Goal: Navigation & Orientation: Find specific page/section

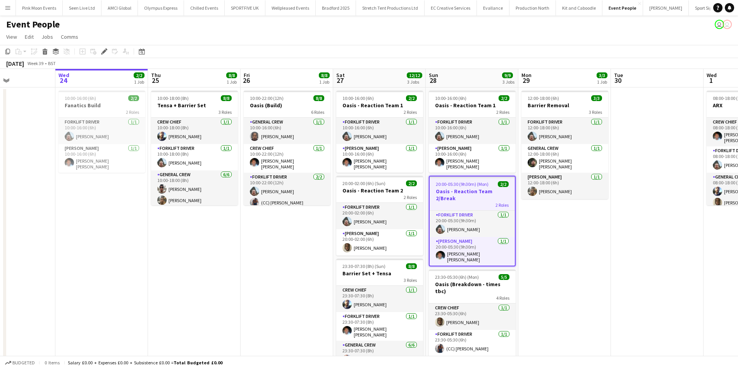
drag, startPoint x: 148, startPoint y: 286, endPoint x: 337, endPoint y: 253, distance: 192.2
click at [337, 253] on app-calendar-viewport "Sun 21 Mon 22 Tue 23 Wed 24 2/2 1 Job Thu 25 8/8 1 Job Fri 26 8/8 1 Job Sat 27 …" at bounding box center [369, 235] width 738 height 333
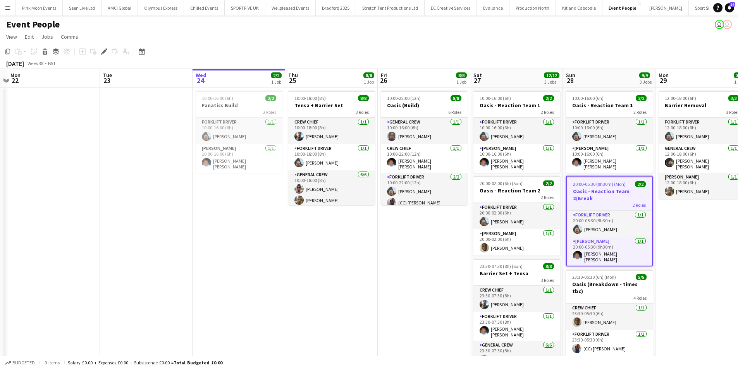
drag, startPoint x: 225, startPoint y: 311, endPoint x: 303, endPoint y: 301, distance: 78.5
click at [303, 301] on app-calendar-viewport "Sat 20 Sun 21 Mon 22 Tue 23 Wed 24 2/2 1 Job Thu 25 8/8 1 Job Fri 26 8/8 1 Job …" at bounding box center [369, 235] width 738 height 333
drag, startPoint x: 233, startPoint y: 312, endPoint x: 415, endPoint y: 277, distance: 185.5
click at [415, 277] on app-calendar-viewport "Sat 20 Sun 21 Mon 22 Tue 23 Wed 24 2/2 1 Job Thu 25 8/8 1 Job Fri 26 8/8 1 Job …" at bounding box center [369, 235] width 738 height 333
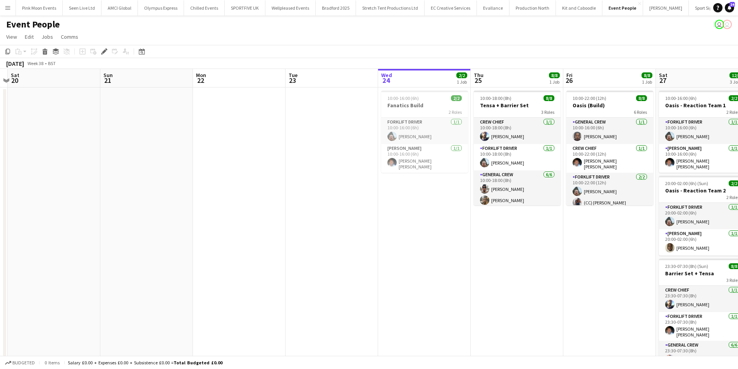
drag, startPoint x: 242, startPoint y: 310, endPoint x: 483, endPoint y: 251, distance: 247.7
click at [479, 252] on app-calendar-viewport "Thu 18 Fri 19 Sat 20 Sun 21 Mon 22 Tue 23 Wed 24 2/2 1 Job Thu 25 8/8 1 Job Fri…" at bounding box center [369, 235] width 738 height 333
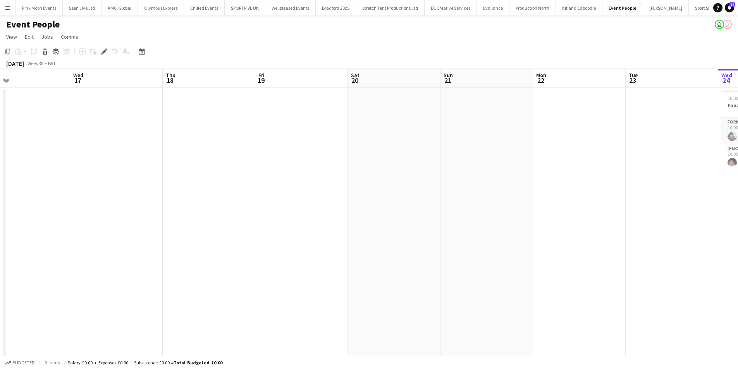
drag, startPoint x: 378, startPoint y: 273, endPoint x: 486, endPoint y: 252, distance: 110.1
click at [488, 251] on app-calendar-viewport "Sun 14 Mon 15 2/2 1 Job Tue 16 Wed 17 Thu 18 Fri 19 Sat 20 Sun 21 Mon 22 Tue 23…" at bounding box center [369, 235] width 738 height 333
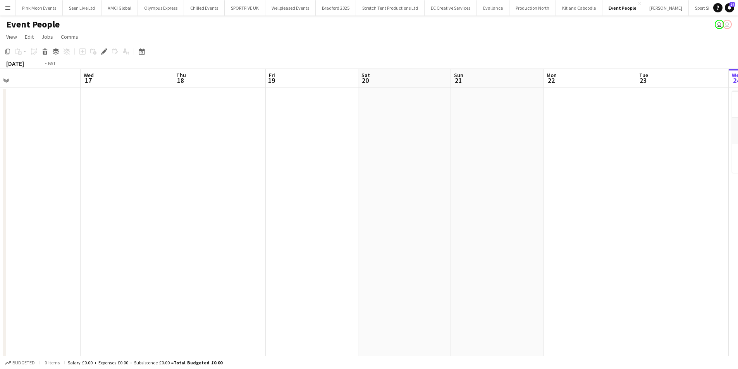
drag, startPoint x: 398, startPoint y: 268, endPoint x: 527, endPoint y: 234, distance: 134.1
click at [528, 234] on app-calendar-viewport "Sun 14 Mon 15 2/2 1 Job Tue 16 Wed 17 Thu 18 Fri 19 Sat 20 Sun 21 Mon 22 Tue 23…" at bounding box center [369, 235] width 738 height 333
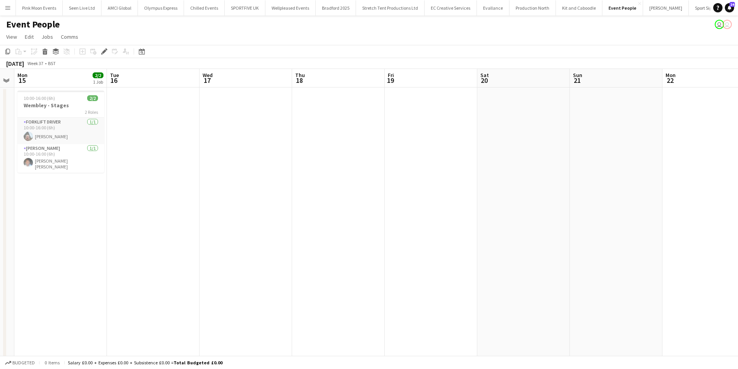
drag, startPoint x: 160, startPoint y: 225, endPoint x: 426, endPoint y: 216, distance: 266.3
click at [426, 216] on app-calendar-viewport "Sat 13 Sun 14 Mon 15 2/2 1 Job Tue 16 Wed 17 Thu 18 Fri 19 Sat 20 Sun 21 Mon 22…" at bounding box center [369, 235] width 738 height 333
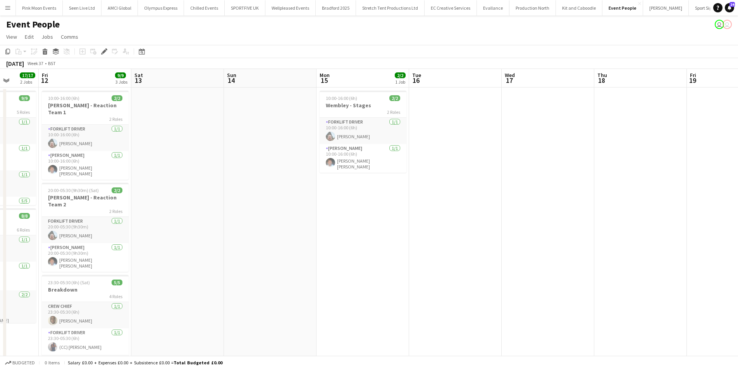
drag, startPoint x: 315, startPoint y: 247, endPoint x: 334, endPoint y: 240, distance: 20.4
click at [334, 240] on app-calendar-viewport "Tue 9 Wed 10 2/2 1 Job Thu 11 17/17 2 Jobs Fri 12 9/9 3 Jobs Sat 13 Sun 14 Mon …" at bounding box center [369, 235] width 738 height 333
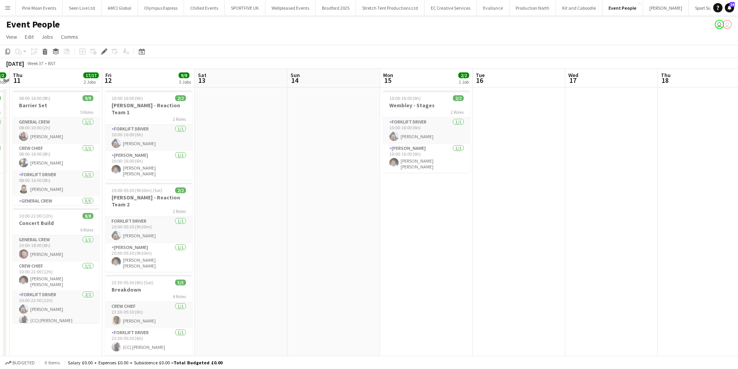
drag, startPoint x: 320, startPoint y: 240, endPoint x: 396, endPoint y: 229, distance: 76.8
click at [396, 229] on app-calendar-viewport "Tue 9 Wed 10 2/2 1 Job Thu 11 17/17 2 Jobs Fri 12 9/9 3 Jobs Sat 13 Sun 14 Mon …" at bounding box center [369, 235] width 738 height 333
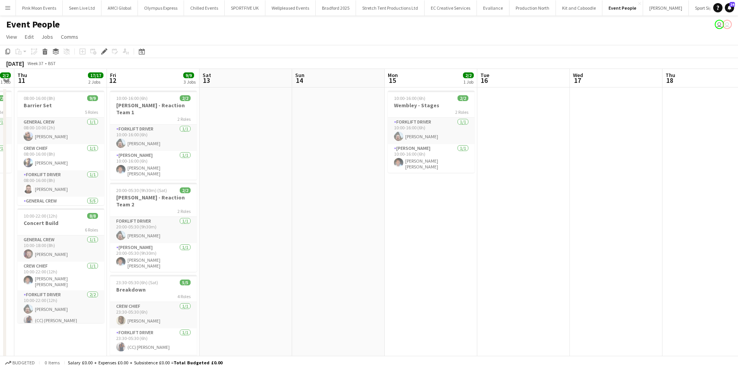
drag, startPoint x: 328, startPoint y: 249, endPoint x: 472, endPoint y: 238, distance: 143.8
click at [472, 238] on app-calendar-viewport "Tue 9 Wed 10 2/2 1 Job Thu 11 17/17 2 Jobs Fri 12 9/9 3 Jobs Sat 13 Sun 14 Mon …" at bounding box center [369, 235] width 738 height 333
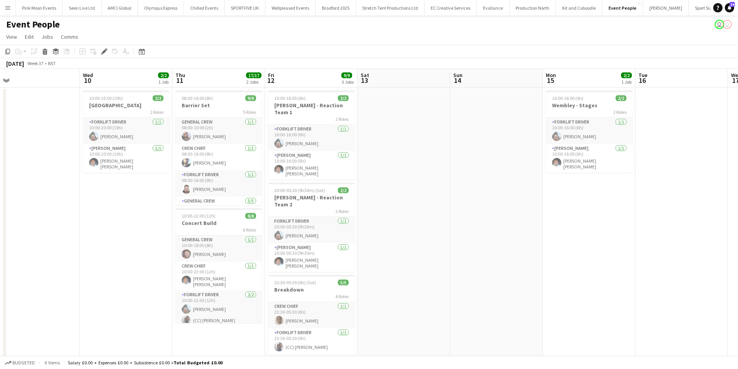
drag, startPoint x: 415, startPoint y: 253, endPoint x: 514, endPoint y: 231, distance: 101.6
click at [515, 231] on app-calendar-viewport "Sun 7 Mon 8 Tue 9 Wed 10 2/2 1 Job Thu 11 17/17 2 Jobs Fri 12 9/9 3 Jobs Sat 13…" at bounding box center [369, 235] width 738 height 333
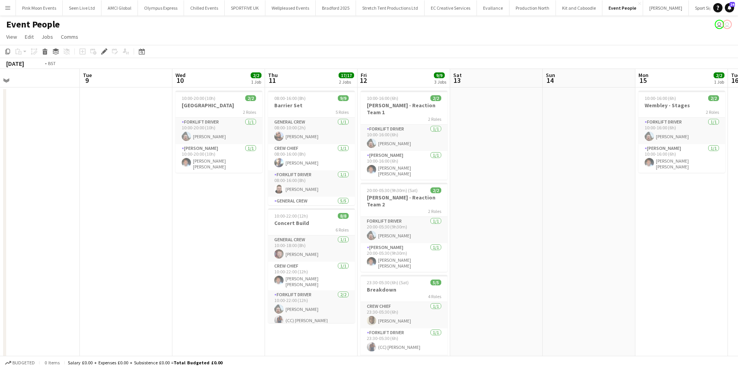
scroll to position [0, 240]
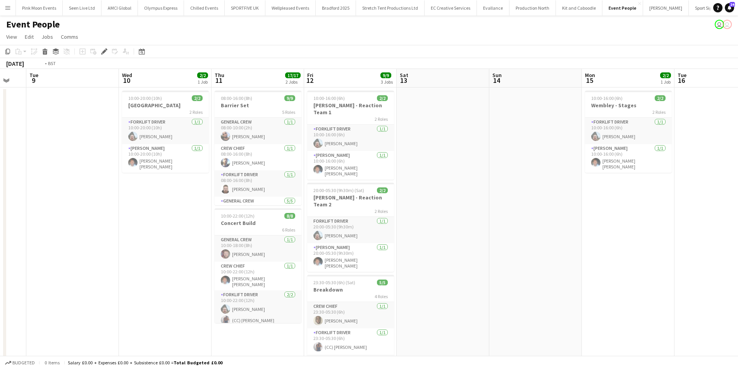
drag, startPoint x: 111, startPoint y: 241, endPoint x: 418, endPoint y: 236, distance: 307.3
click at [427, 227] on app-calendar-viewport "Sat 6 10/10 4 Jobs Sun 7 Mon 8 Tue 9 Wed 10 2/2 1 Job Thu 11 17/17 2 Jobs Fri 1…" at bounding box center [369, 264] width 738 height 390
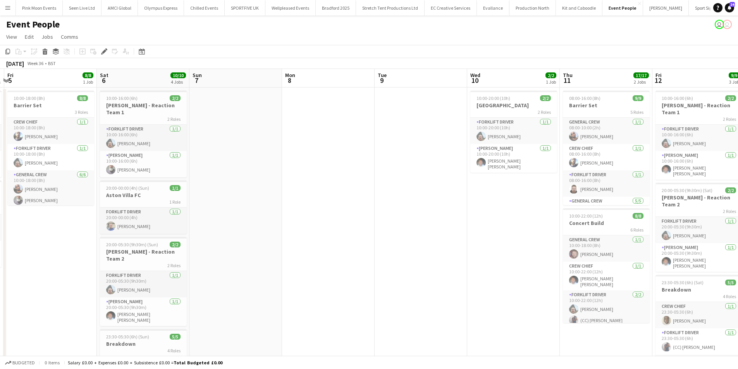
scroll to position [0, 274]
drag, startPoint x: 454, startPoint y: 243, endPoint x: 446, endPoint y: 243, distance: 8.5
click at [446, 243] on app-calendar-viewport "Tue 2 8/8 1 Job Wed 3 12/12 3 Jobs Thu 4 4/4 2 Jobs Fri 5 8/8 1 Job Sat 6 10/10…" at bounding box center [369, 264] width 738 height 390
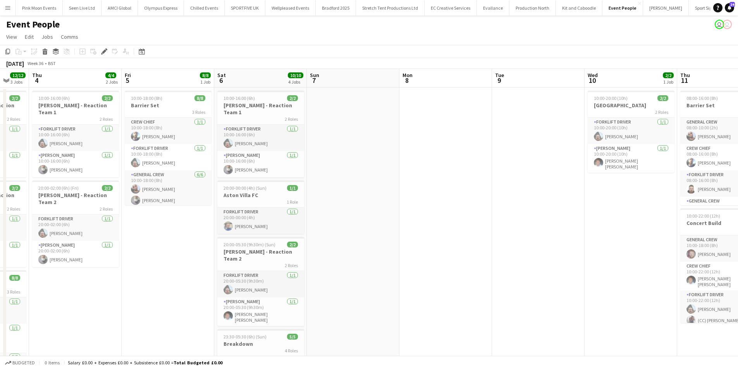
drag, startPoint x: 310, startPoint y: 279, endPoint x: 428, endPoint y: 274, distance: 117.9
click at [428, 274] on app-calendar-viewport "Tue 2 8/8 1 Job Wed 3 12/12 3 Jobs Thu 4 4/4 2 Jobs Fri 5 8/8 1 Job Sat 6 10/10…" at bounding box center [369, 264] width 738 height 390
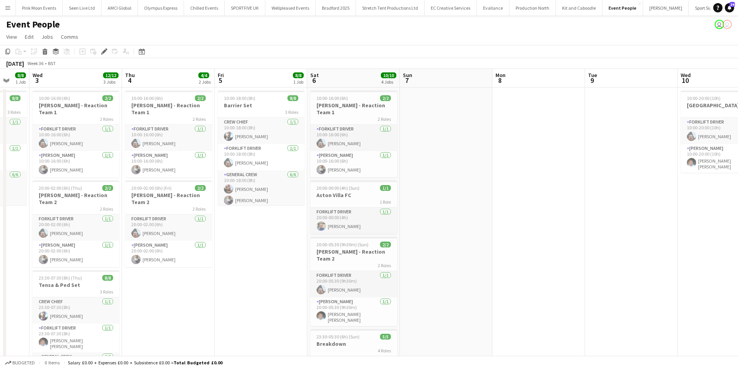
drag, startPoint x: 428, startPoint y: 274, endPoint x: 521, endPoint y: 260, distance: 94.0
click at [521, 260] on app-calendar-viewport "Mon 1 Tue 2 8/8 1 Job Wed 3 12/12 3 Jobs Thu 4 4/4 2 Jobs Fri 5 8/8 1 Job Sat 6…" at bounding box center [369, 264] width 738 height 390
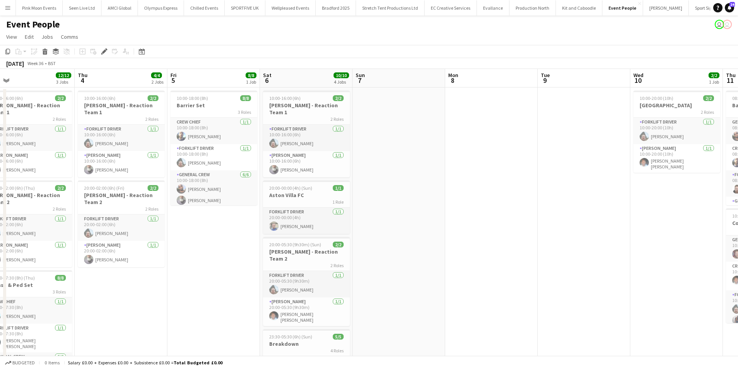
drag, startPoint x: 571, startPoint y: 260, endPoint x: 517, endPoint y: 268, distance: 54.6
click at [518, 267] on app-calendar-viewport "Mon 1 Tue 2 8/8 1 Job Wed 3 12/12 3 Jobs Thu 4 4/4 2 Jobs Fri 5 8/8 1 Job Sat 6…" at bounding box center [369, 264] width 738 height 390
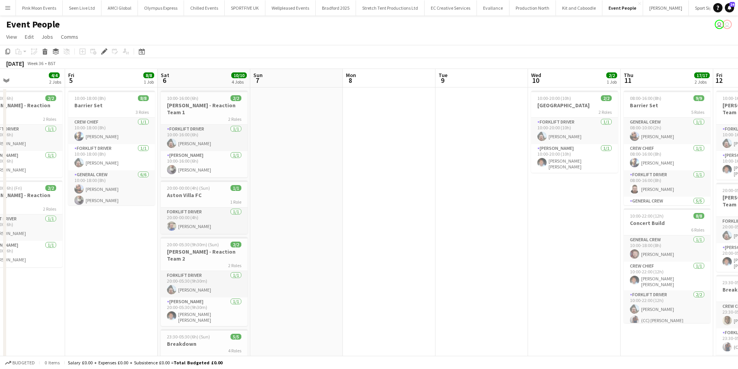
drag, startPoint x: 431, startPoint y: 263, endPoint x: 407, endPoint y: 264, distance: 24.0
click at [413, 263] on app-calendar-viewport "Mon 1 Tue 2 8/8 1 Job Wed 3 12/12 3 Jobs Thu 4 4/4 2 Jobs Fri 5 8/8 1 Job Sat 6…" at bounding box center [369, 264] width 738 height 390
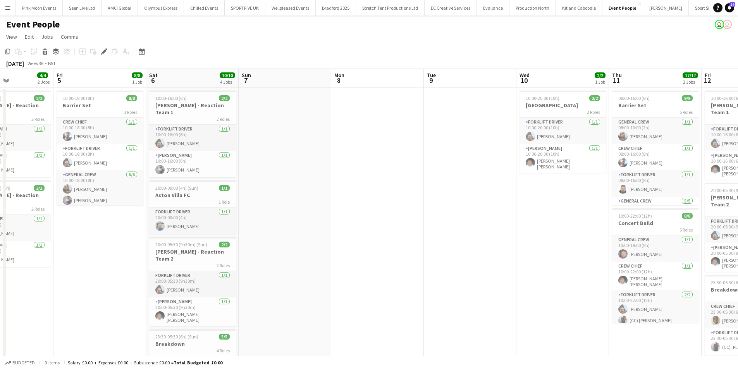
scroll to position [0, 378]
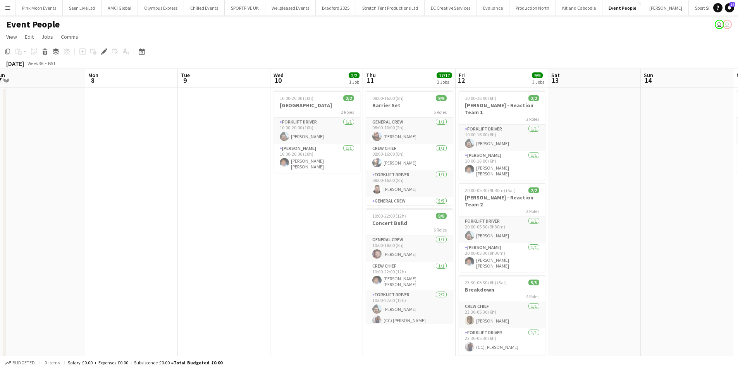
click at [260, 262] on app-calendar-viewport "Wed 3 12/12 3 Jobs Thu 4 4/4 2 Jobs Fri 5 8/8 1 Job Sat 6 10/10 4 Jobs Sun 7 Mo…" at bounding box center [369, 264] width 738 height 390
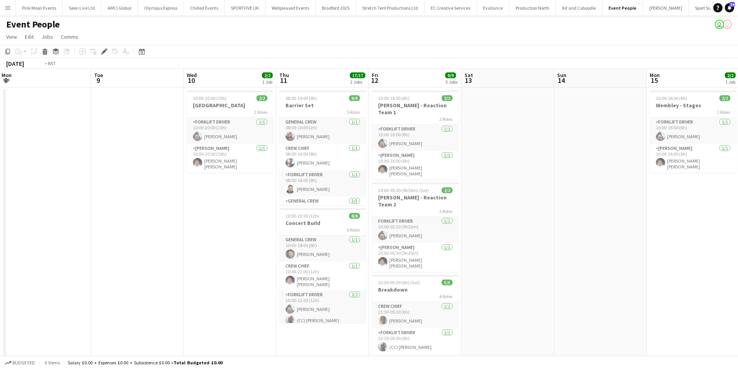
drag, startPoint x: 240, startPoint y: 258, endPoint x: 193, endPoint y: 261, distance: 47.0
click at [195, 261] on app-calendar-viewport "Fri 5 8/8 1 Job Sat 6 10/10 4 Jobs Sun 7 Mon 8 Tue 9 Wed 10 2/2 1 Job Thu 11 17…" at bounding box center [369, 264] width 738 height 390
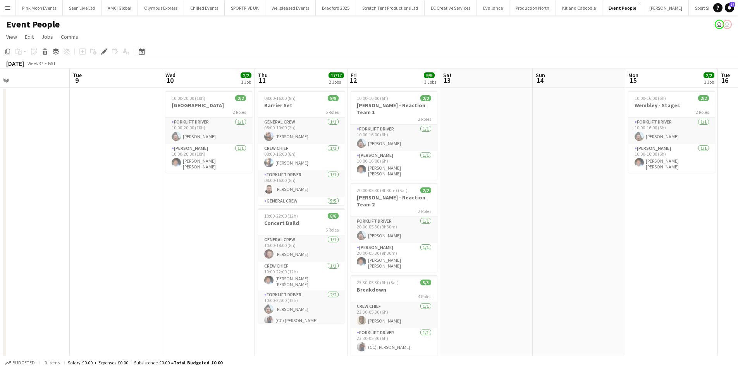
drag, startPoint x: 213, startPoint y: 250, endPoint x: 190, endPoint y: 250, distance: 22.5
click at [190, 250] on app-calendar-viewport "Fri 5 8/8 1 Job Sat 6 10/10 4 Jobs Sun 7 Mon 8 Tue 9 Wed 10 2/2 1 Job Thu 11 17…" at bounding box center [369, 264] width 738 height 390
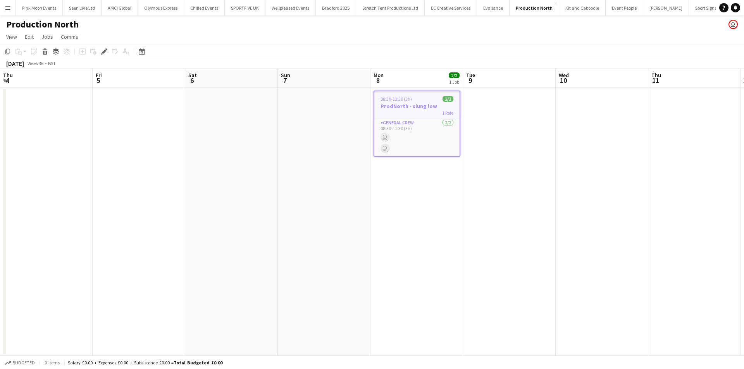
scroll to position [0, 267]
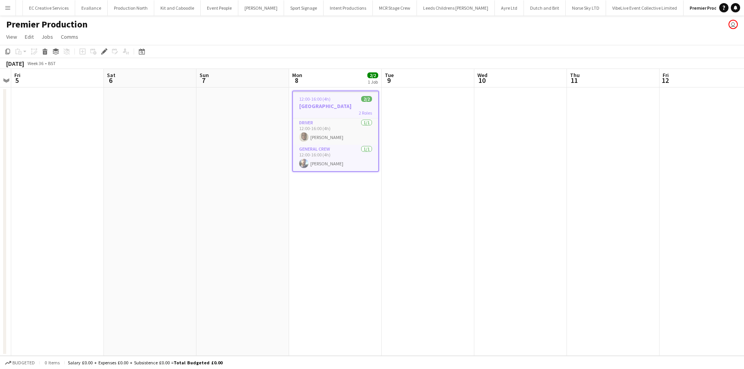
scroll to position [0, 403]
click at [345, 139] on app-card-role "Driver 1/1 12:00-16:00 (4h) David Simbizi" at bounding box center [335, 132] width 85 height 26
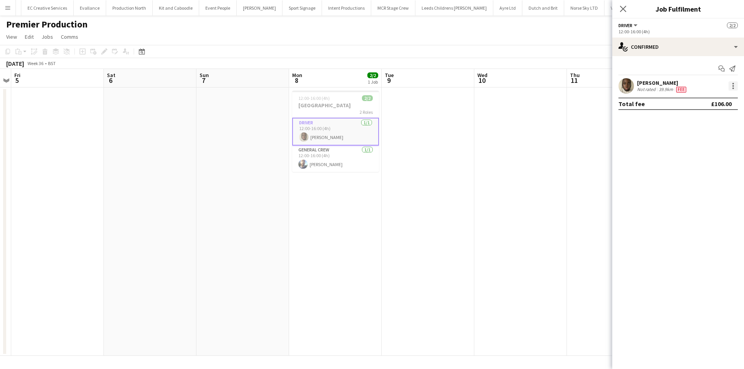
click at [733, 85] on div at bounding box center [733, 86] width 2 height 2
click at [726, 98] on span "Edit fee" at bounding box center [707, 100] width 48 height 7
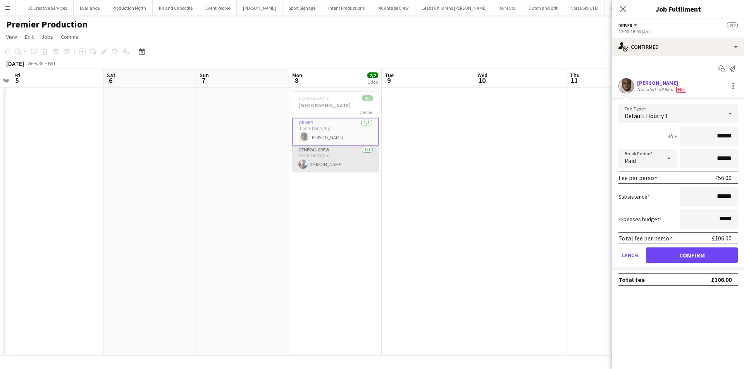
click at [325, 165] on app-card-role "General Crew 1/1 12:00-16:00 (4h) Ben Scott" at bounding box center [335, 159] width 87 height 26
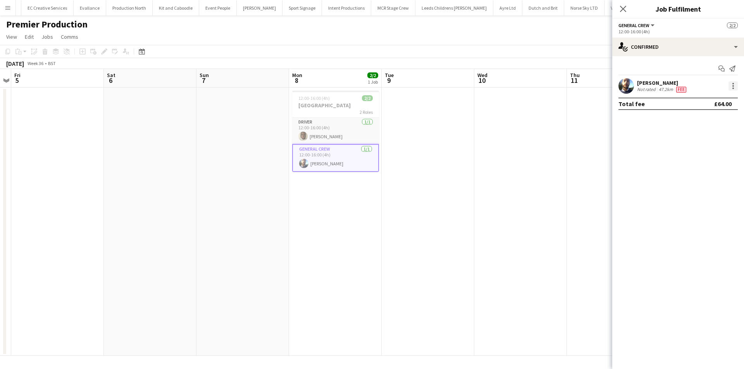
click at [731, 89] on div at bounding box center [732, 85] width 9 height 9
click at [726, 100] on span "Edit fee" at bounding box center [707, 100] width 48 height 7
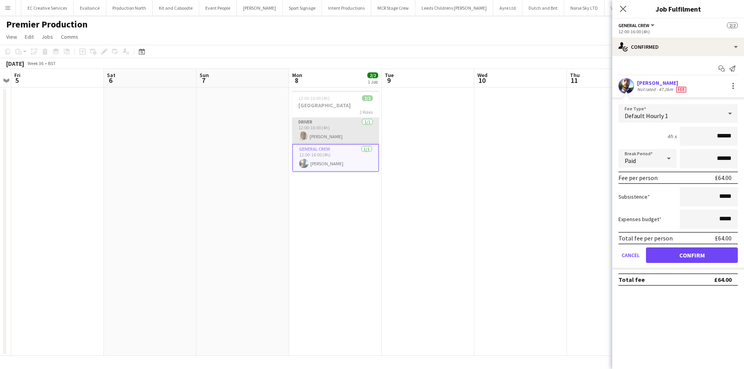
click at [316, 136] on app-card-role "Driver 1/1 12:00-16:00 (4h) David Simbizi" at bounding box center [335, 131] width 87 height 26
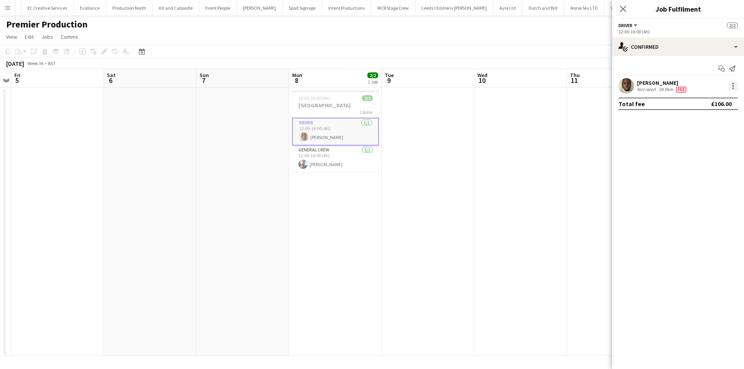
click at [729, 88] on div at bounding box center [732, 85] width 9 height 9
click at [726, 100] on span "Edit fee" at bounding box center [707, 100] width 48 height 7
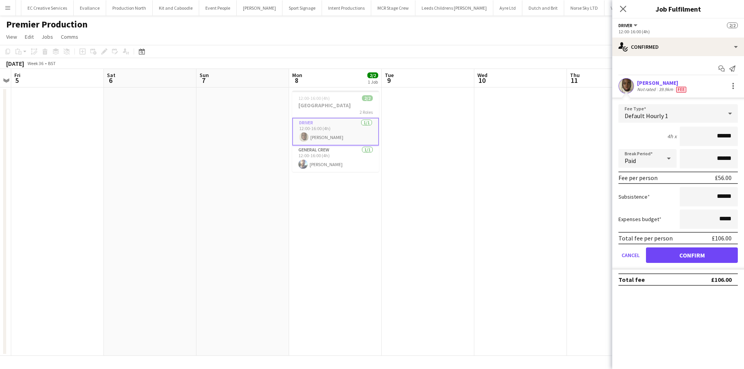
click at [495, 280] on app-date-cell at bounding box center [520, 222] width 93 height 268
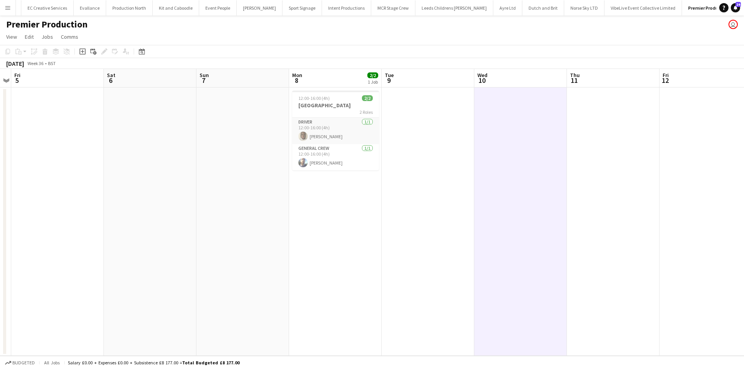
click at [8, 9] on app-icon "Menu" at bounding box center [8, 8] width 6 height 6
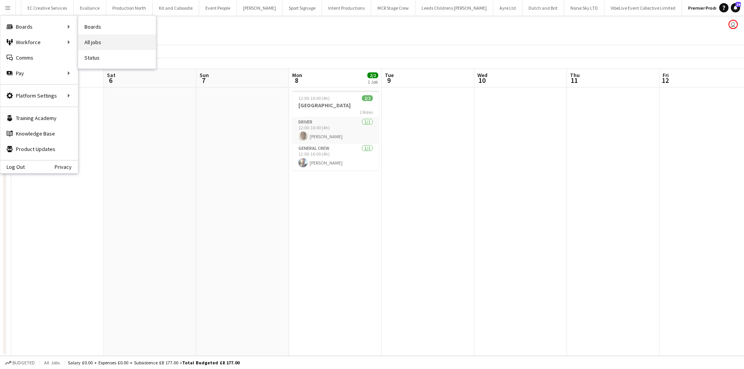
click at [102, 43] on link "All jobs" at bounding box center [116, 41] width 77 height 15
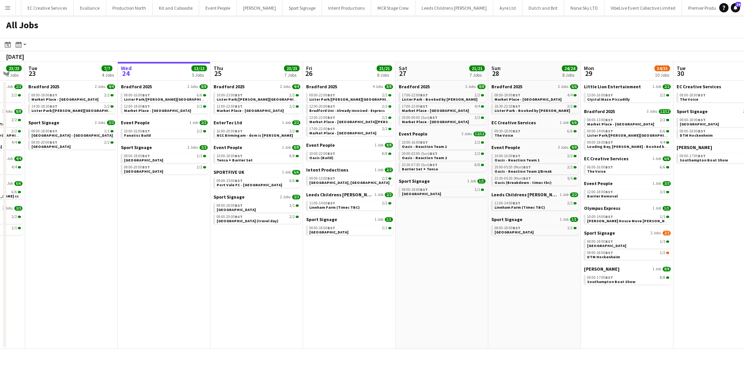
drag, startPoint x: 205, startPoint y: 245, endPoint x: 422, endPoint y: 259, distance: 217.0
click at [422, 259] on app-calendar-viewport "Sun 21 28/28 9 Jobs Mon 22 23/23 8 Jobs Tue 23 7/7 4 Jobs Wed 24 13/13 5 Jobs T…" at bounding box center [372, 205] width 744 height 287
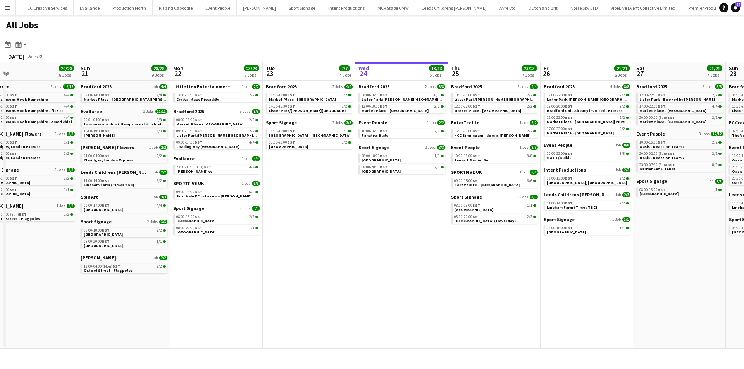
drag, startPoint x: 291, startPoint y: 281, endPoint x: 301, endPoint y: 281, distance: 10.5
click at [301, 281] on app-calendar-viewport "Thu 18 7/7 4 Jobs Fri 19 11/11 6 Jobs Sat 20 20/20 8 Jobs Sun 21 28/28 9 Jobs M…" at bounding box center [372, 205] width 744 height 287
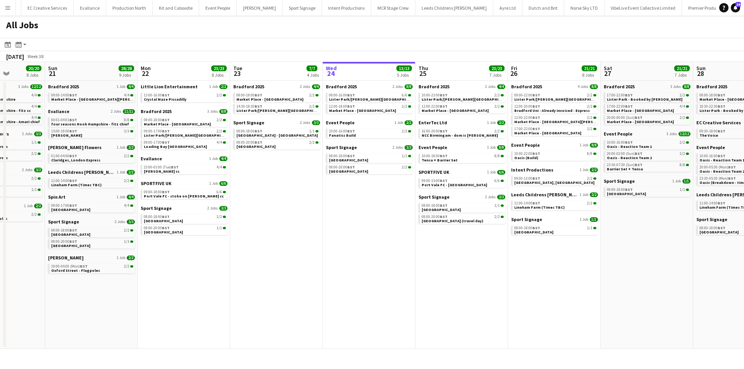
click at [266, 262] on app-all-jobs "All Jobs Date picker SEP 2025 SEP 2025 Monday M Tuesday T Wednesday W Thursday …" at bounding box center [372, 182] width 744 height 334
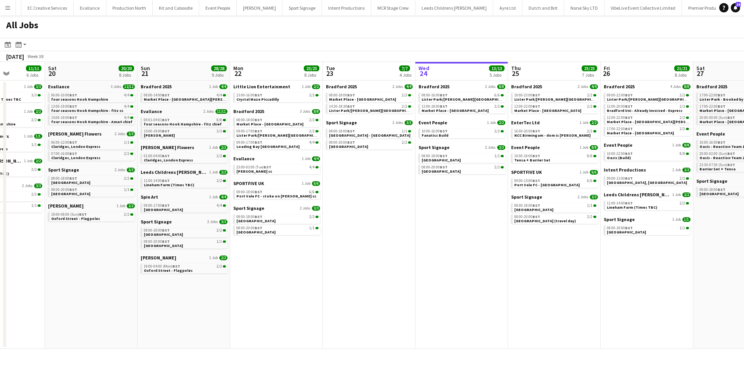
scroll to position [0, 250]
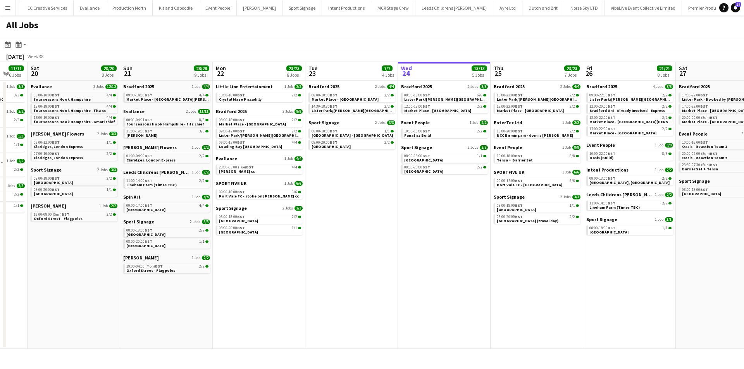
drag, startPoint x: 256, startPoint y: 267, endPoint x: 424, endPoint y: 267, distance: 167.8
click at [424, 267] on app-calendar-viewport "Wed 17 19/19 6 Jobs Thu 18 7/7 4 Jobs Fri 19 11/11 6 Jobs Sat 20 20/20 8 Jobs S…" at bounding box center [372, 205] width 744 height 287
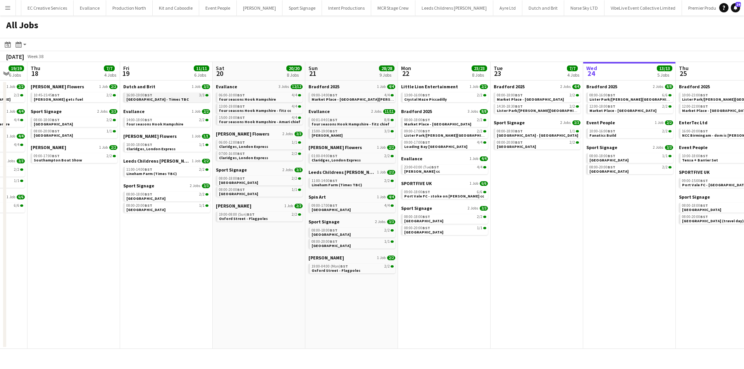
click at [158, 97] on span "[GEOGRAPHIC_DATA] - Times TBC" at bounding box center [157, 99] width 62 height 5
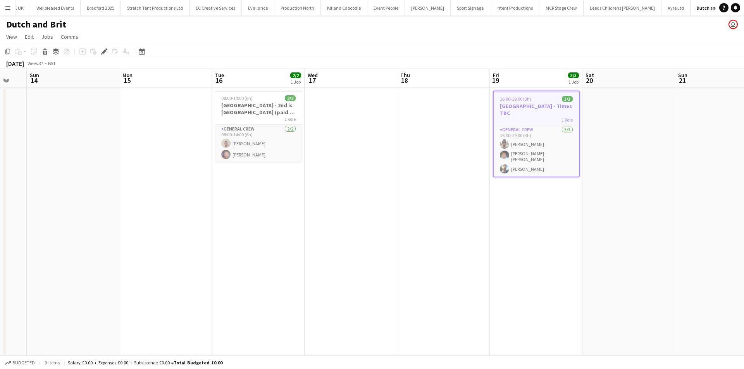
scroll to position [0, 241]
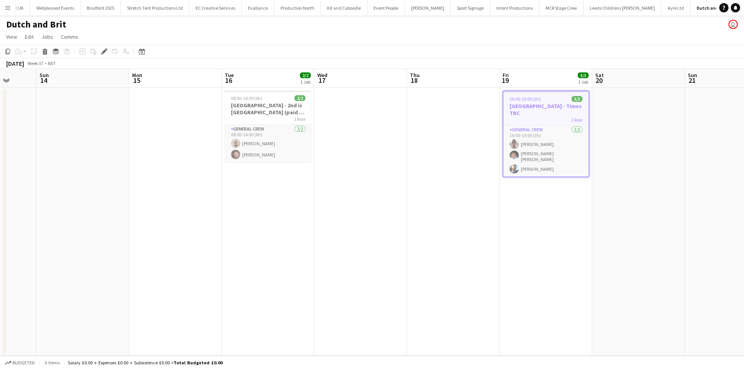
drag, startPoint x: 0, startPoint y: 0, endPoint x: 410, endPoint y: 265, distance: 487.9
click at [410, 265] on app-calendar-viewport "Thu 11 Fri 12 Sat 13 Sun 14 Mon 15 Tue 16 2/2 1 Job Wed 17 Thu 18 Fri 19 3/3 1 …" at bounding box center [372, 212] width 744 height 287
